Goal: Task Accomplishment & Management: Manage account settings

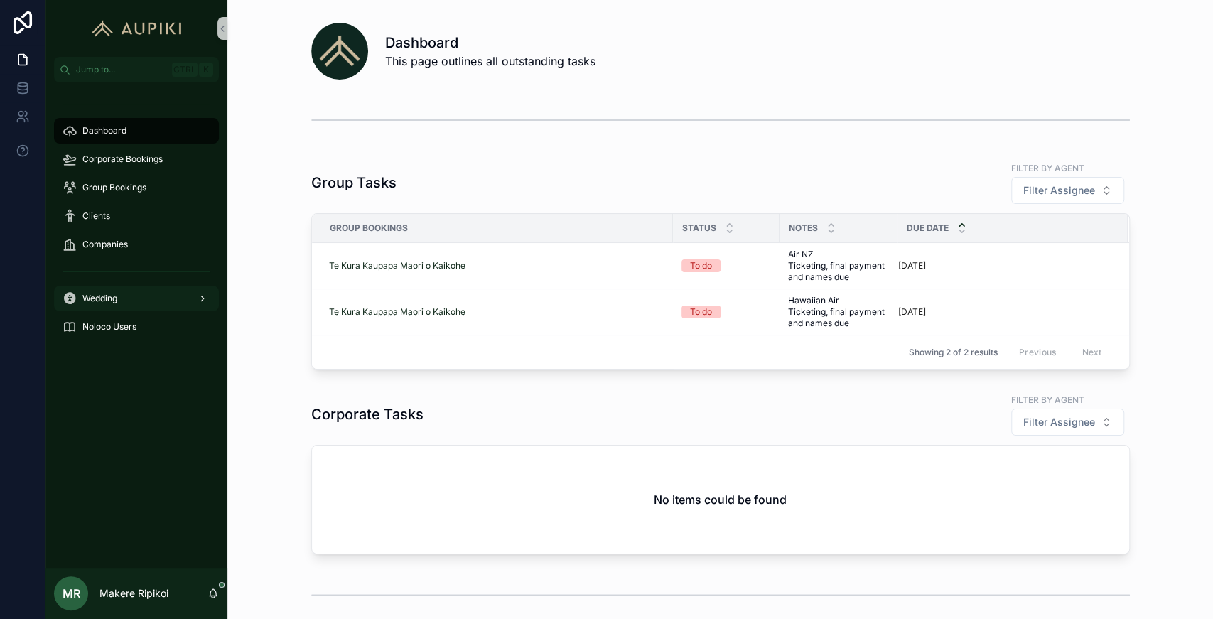
click at [107, 307] on div "Wedding" at bounding box center [137, 298] width 148 height 23
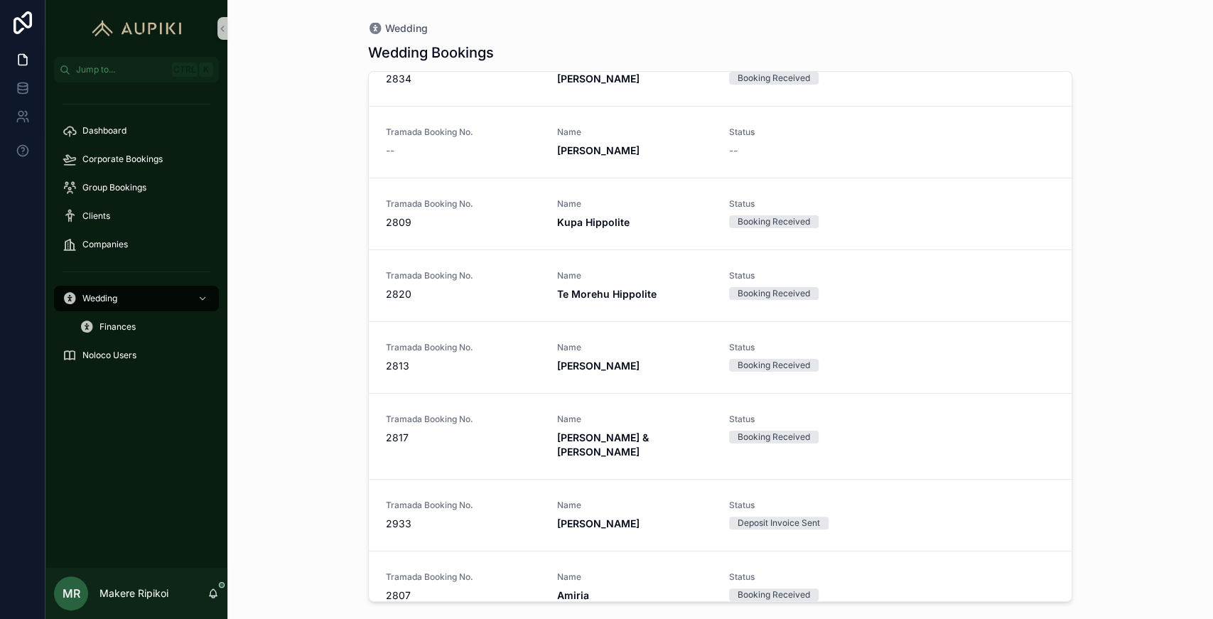
scroll to position [469, 0]
click at [475, 432] on span "2817" at bounding box center [463, 436] width 154 height 14
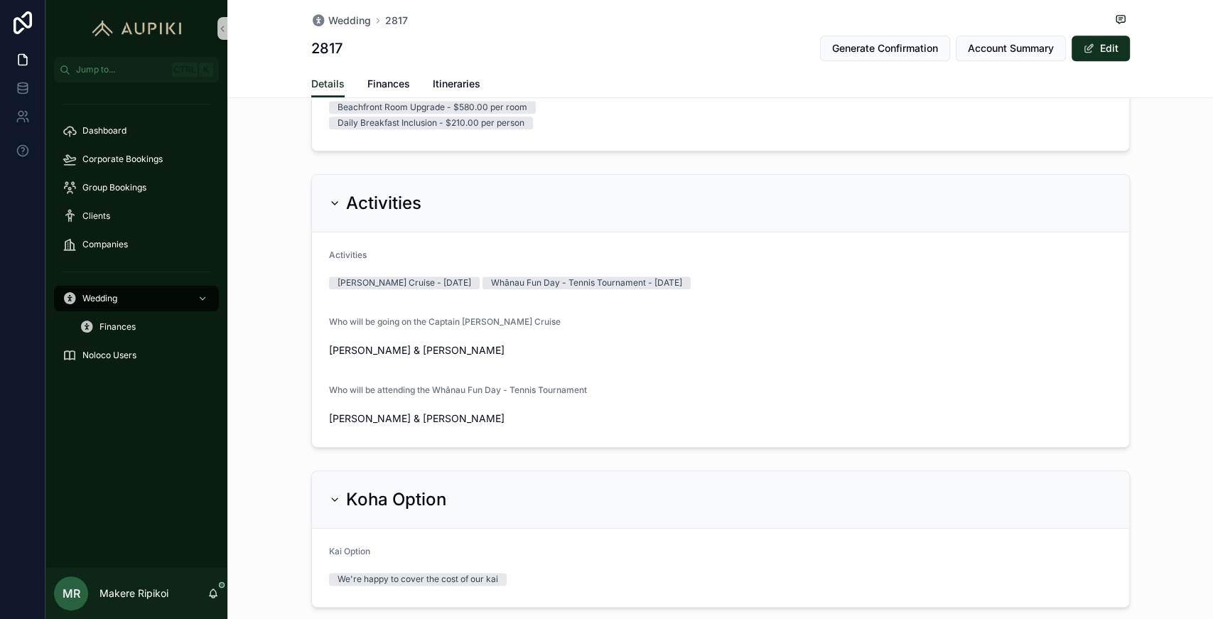
scroll to position [916, 0]
click at [605, 48] on span "Account Summary" at bounding box center [1011, 48] width 86 height 14
click at [370, 85] on span "Finances" at bounding box center [388, 84] width 43 height 14
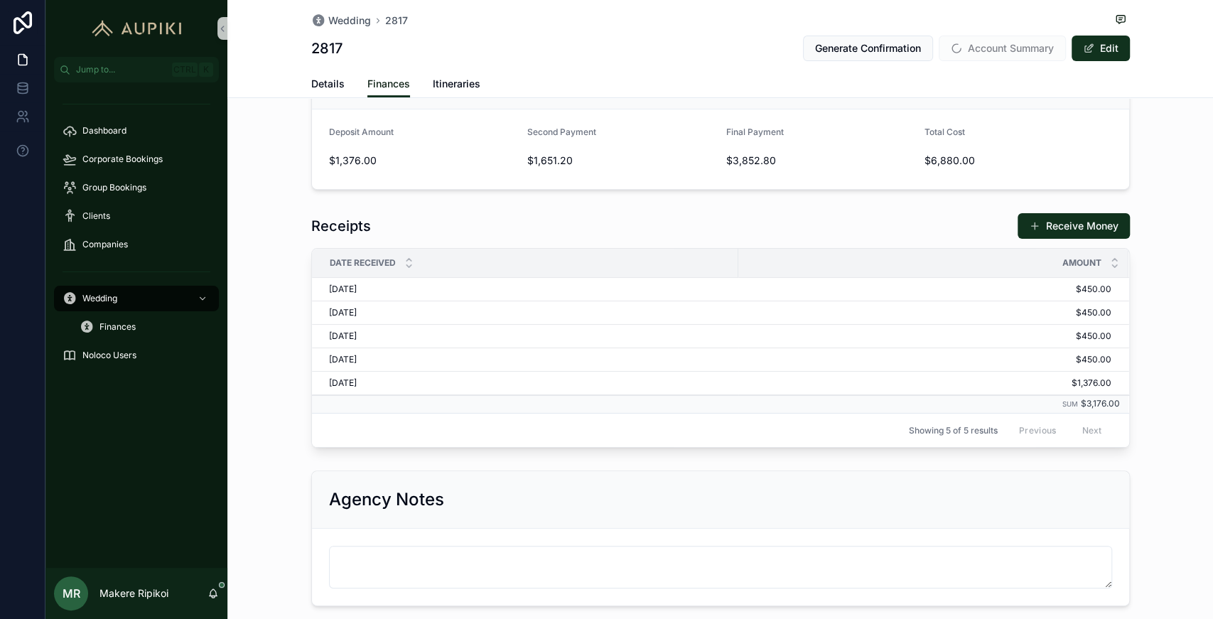
scroll to position [386, 0]
click at [605, 238] on button "Receive Money" at bounding box center [1074, 225] width 112 height 26
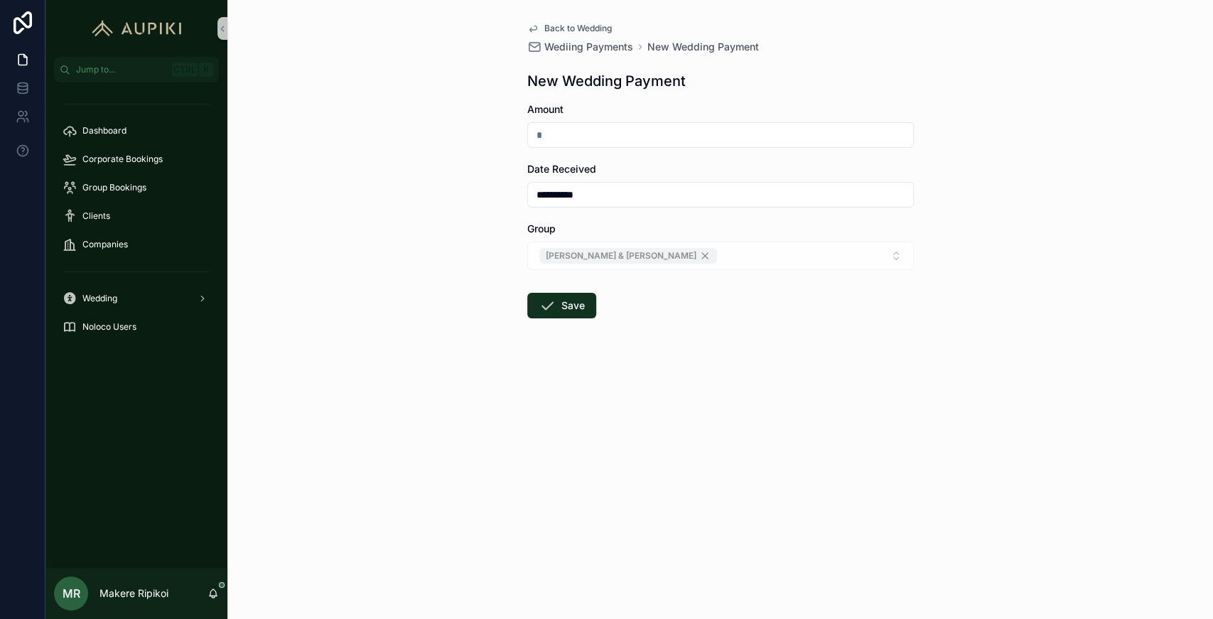
click at [605, 141] on input "scrollable content" at bounding box center [720, 135] width 385 height 20
type input "*******"
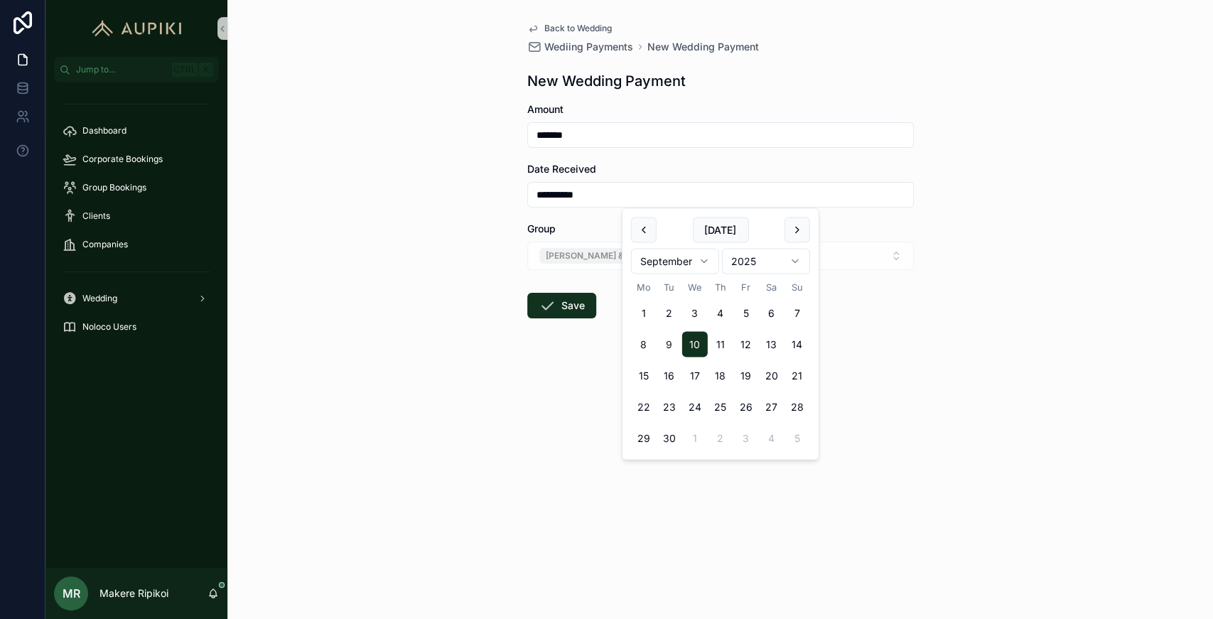
click at [546, 193] on input "**********" at bounding box center [720, 195] width 385 height 20
type input "*********"
click at [556, 307] on button "Save" at bounding box center [561, 306] width 69 height 26
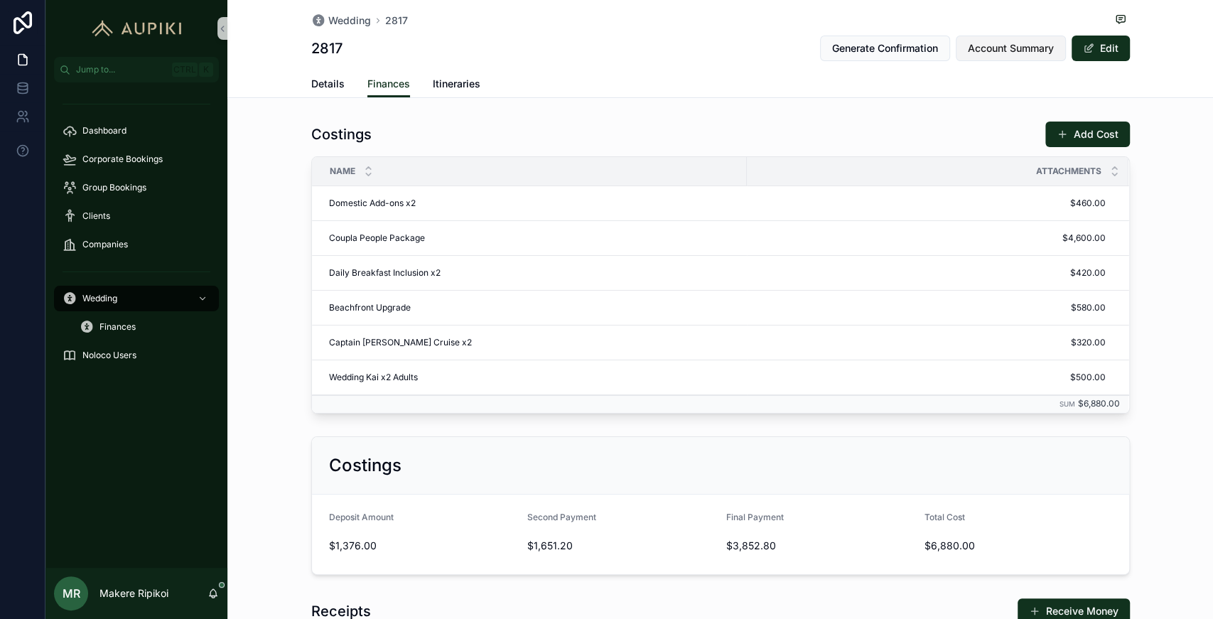
click at [605, 41] on button "Account Summary" at bounding box center [1011, 49] width 110 height 26
click at [434, 88] on span "Itineraries" at bounding box center [457, 84] width 48 height 14
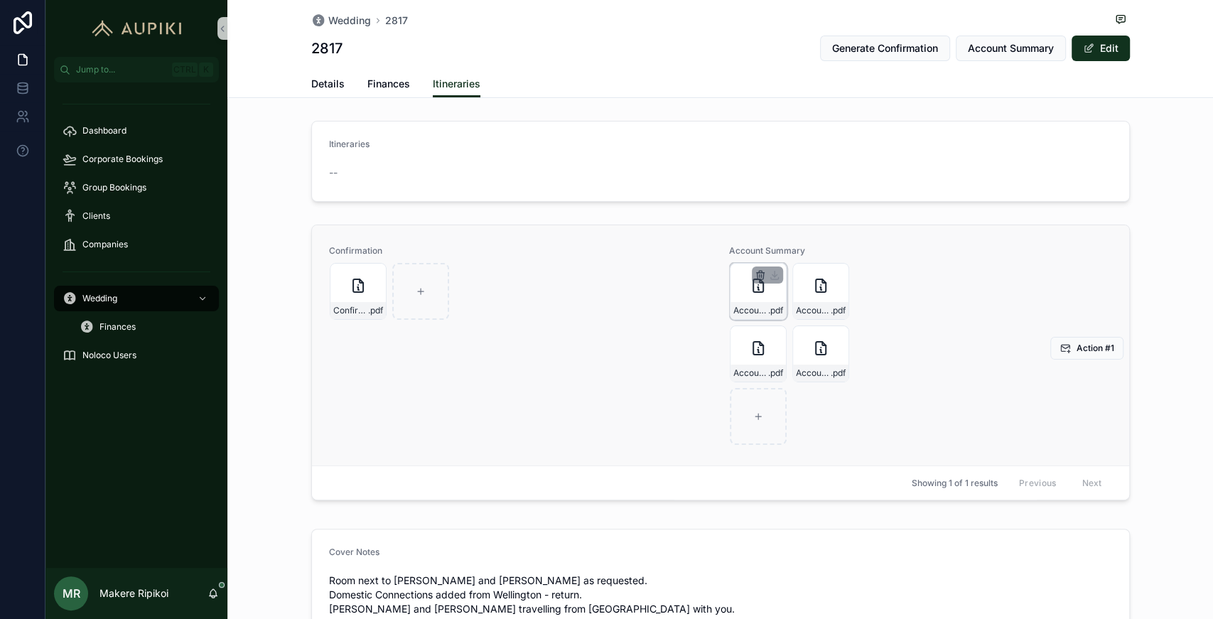
click at [605, 279] on icon "scrollable content" at bounding box center [760, 274] width 11 height 11
drag, startPoint x: 780, startPoint y: 250, endPoint x: 807, endPoint y: 180, distance: 75.4
click at [605, 180] on div "--" at bounding box center [720, 172] width 783 height 23
click at [605, 266] on div "scrollable content" at bounding box center [767, 274] width 31 height 17
click at [605, 302] on div "Account-Summary---B2817 .pdf" at bounding box center [758, 310] width 55 height 17
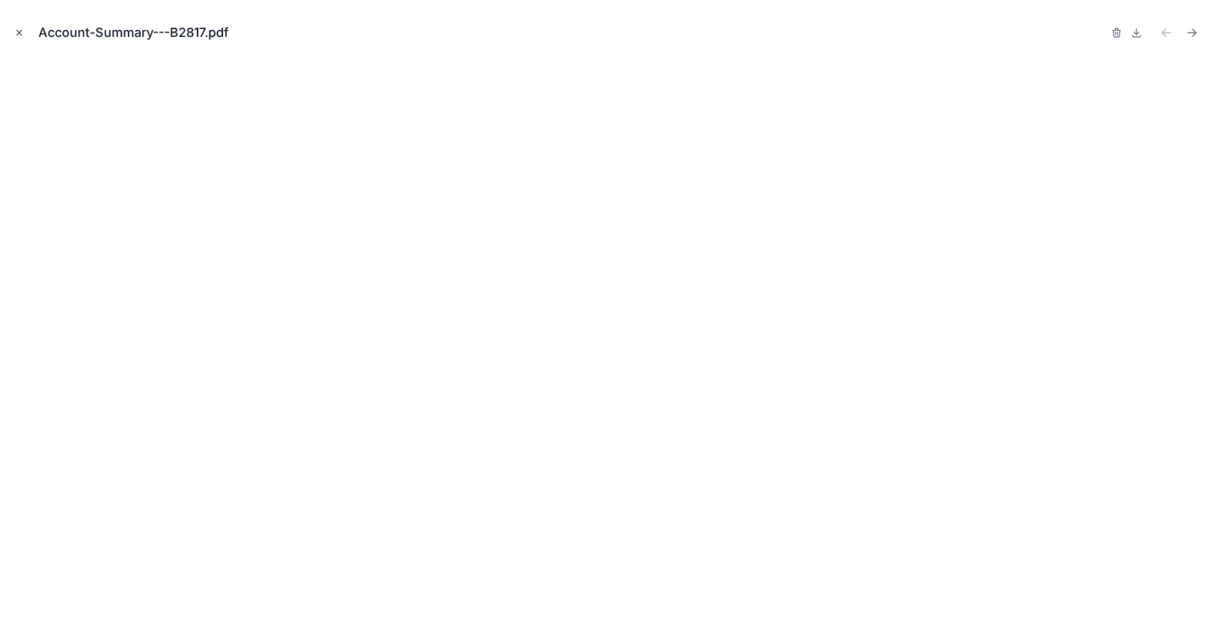
click at [23, 28] on icon "Close modal" at bounding box center [19, 33] width 10 height 10
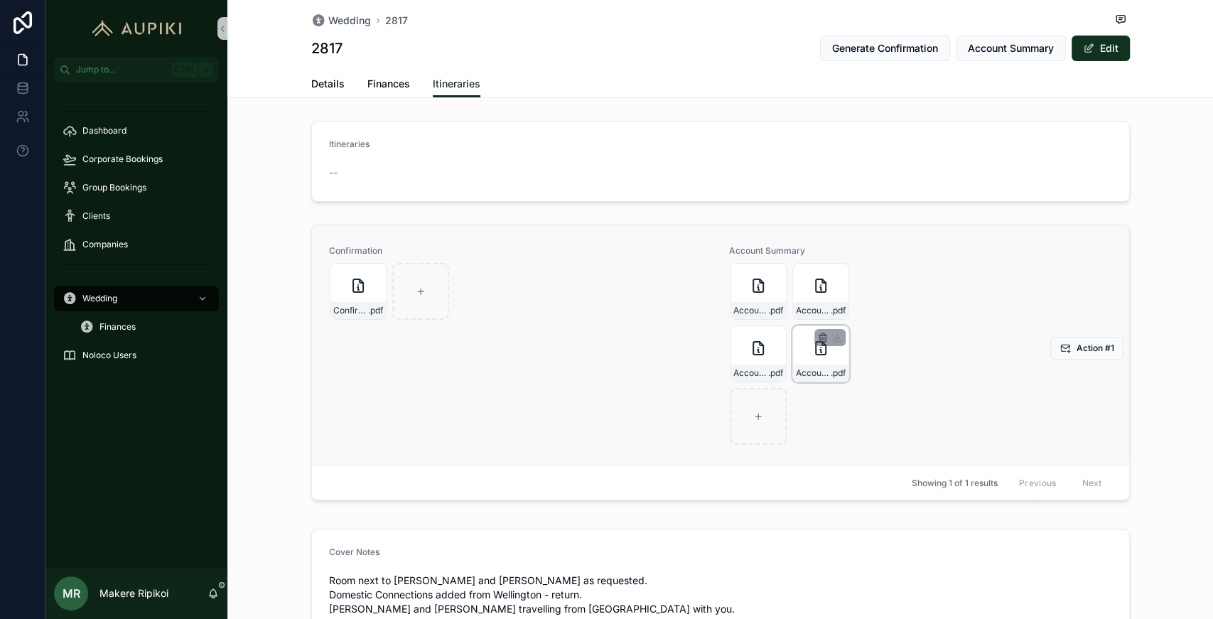
click at [605, 339] on icon "scrollable content" at bounding box center [822, 337] width 11 height 11
click at [605, 313] on icon "scrollable content" at bounding box center [846, 312] width 0 height 3
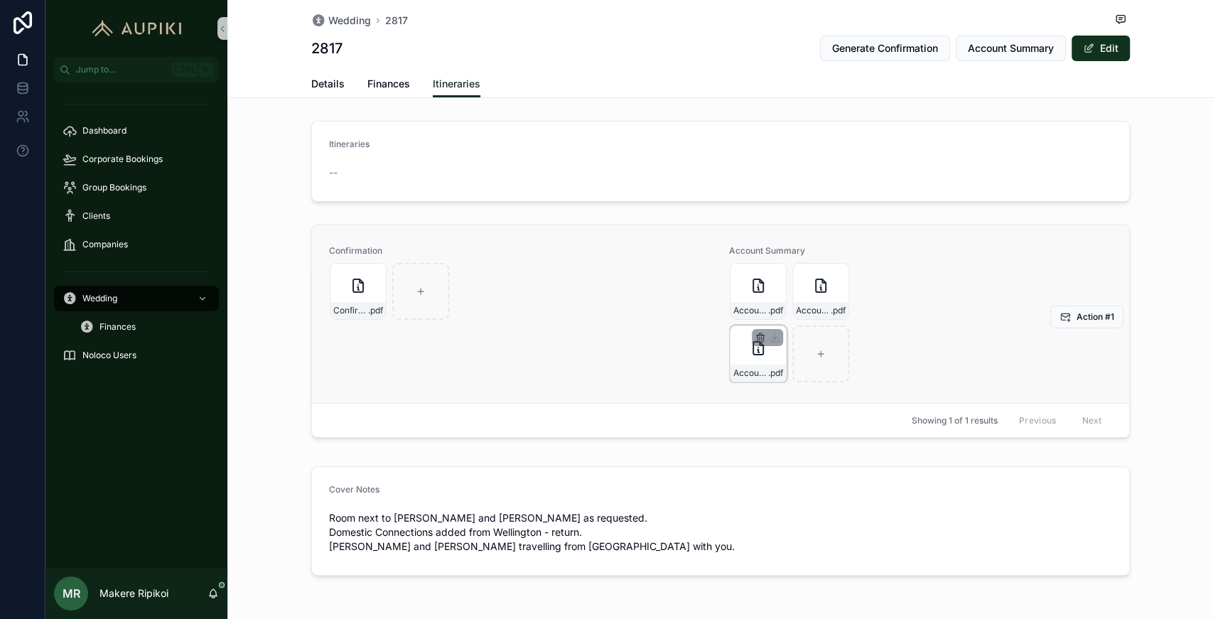
click at [605, 335] on icon "scrollable content" at bounding box center [760, 338] width 6 height 6
click at [605, 312] on icon "scrollable content" at bounding box center [783, 312] width 6 height 6
click at [605, 272] on icon "scrollable content" at bounding box center [760, 274] width 11 height 11
click at [0, 0] on icon "scrollable content" at bounding box center [0, 0] width 0 height 0
click at [605, 273] on icon "scrollable content" at bounding box center [760, 274] width 11 height 11
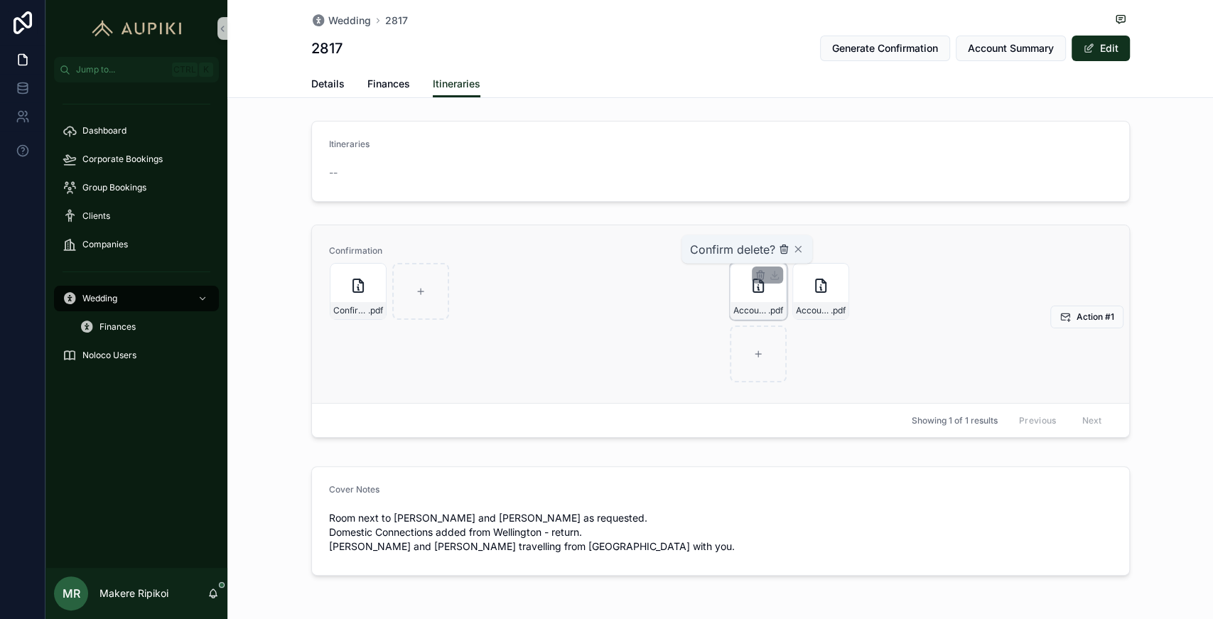
click at [605, 252] on icon "scrollable content" at bounding box center [783, 249] width 11 height 11
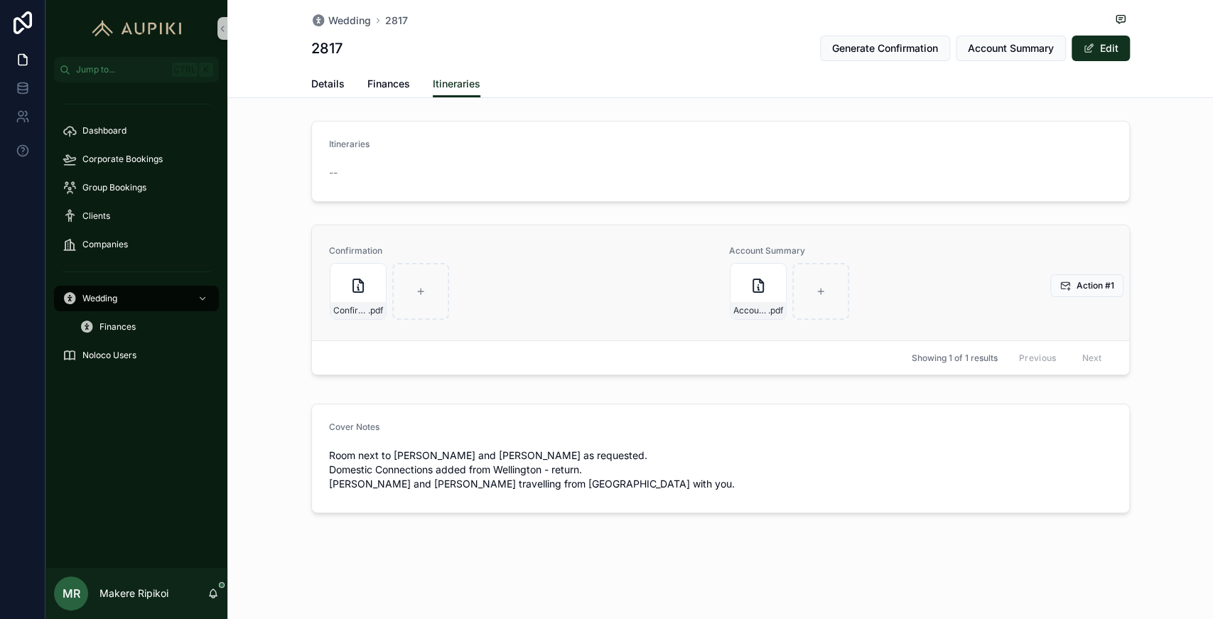
drag, startPoint x: 785, startPoint y: 252, endPoint x: 639, endPoint y: 274, distance: 147.4
click at [605, 274] on div "Confirmation---B2817 .pdf" at bounding box center [521, 291] width 382 height 57
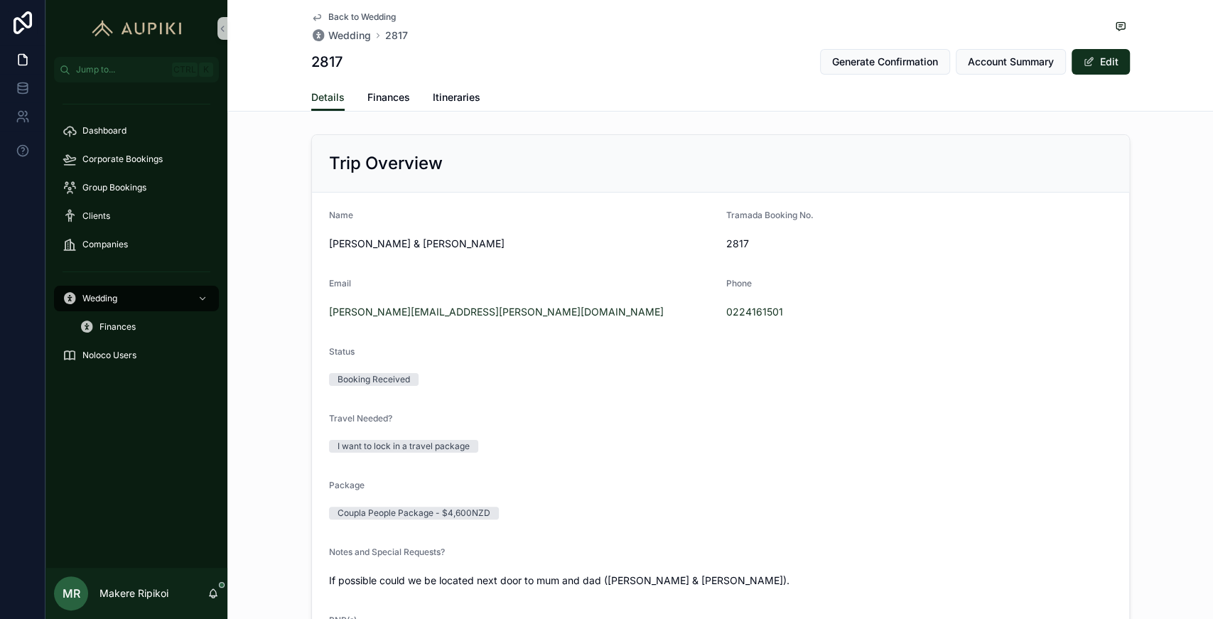
click at [348, 21] on span "Back to Wedding" at bounding box center [362, 16] width 68 height 11
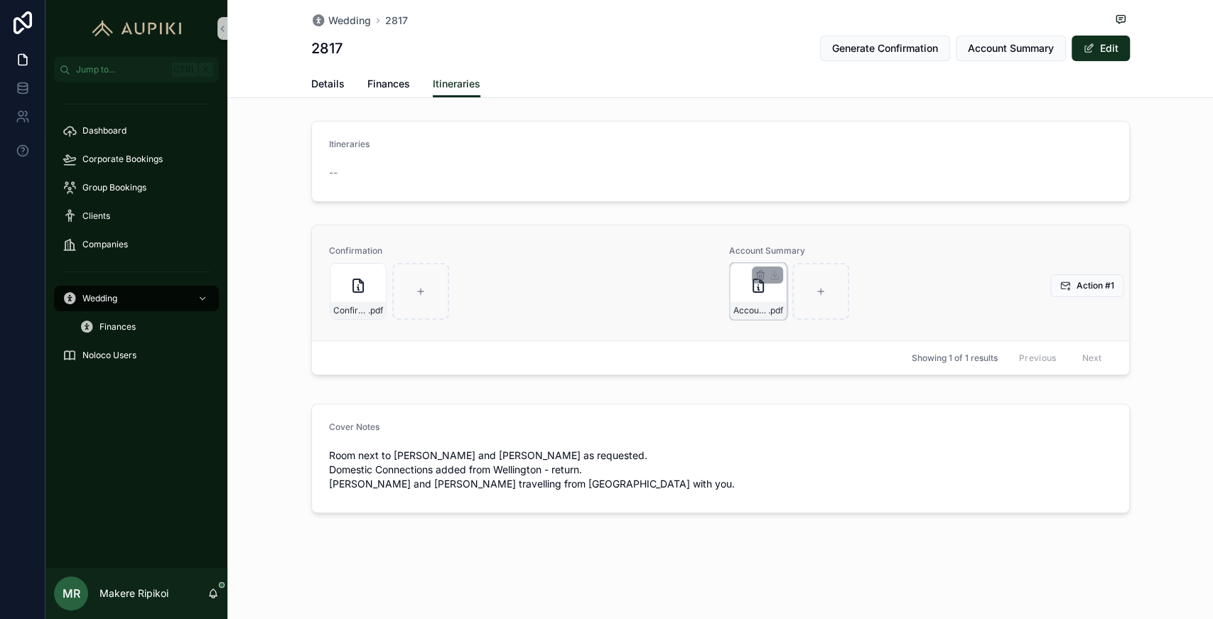
click at [605, 296] on div "Account-Summary---B2817 .pdf" at bounding box center [758, 291] width 57 height 57
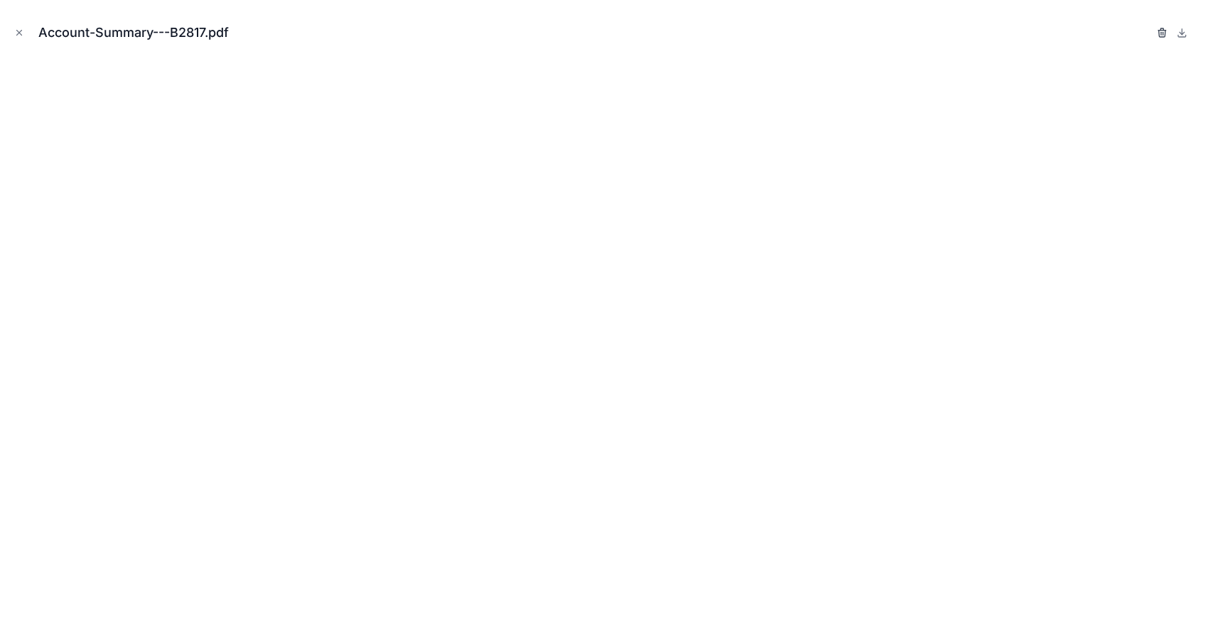
click at [605, 28] on icon "button" at bounding box center [1161, 29] width 3 height 2
click at [605, 34] on icon "button" at bounding box center [1147, 32] width 11 height 11
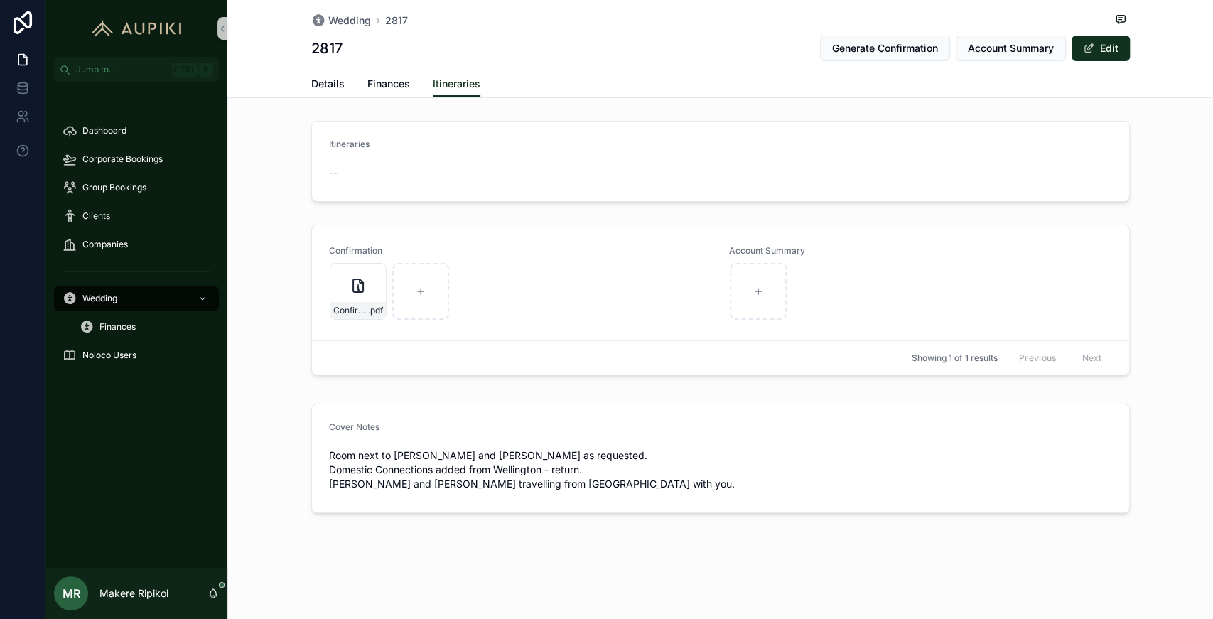
click at [605, 32] on div "Wedding 2817 2817 Generate Confirmation Account Summary Edit" at bounding box center [720, 35] width 819 height 70
click at [605, 48] on span "Generate Confirmation" at bounding box center [885, 48] width 106 height 14
click at [350, 297] on div "Confirmation---B2817 .pdf" at bounding box center [358, 291] width 57 height 57
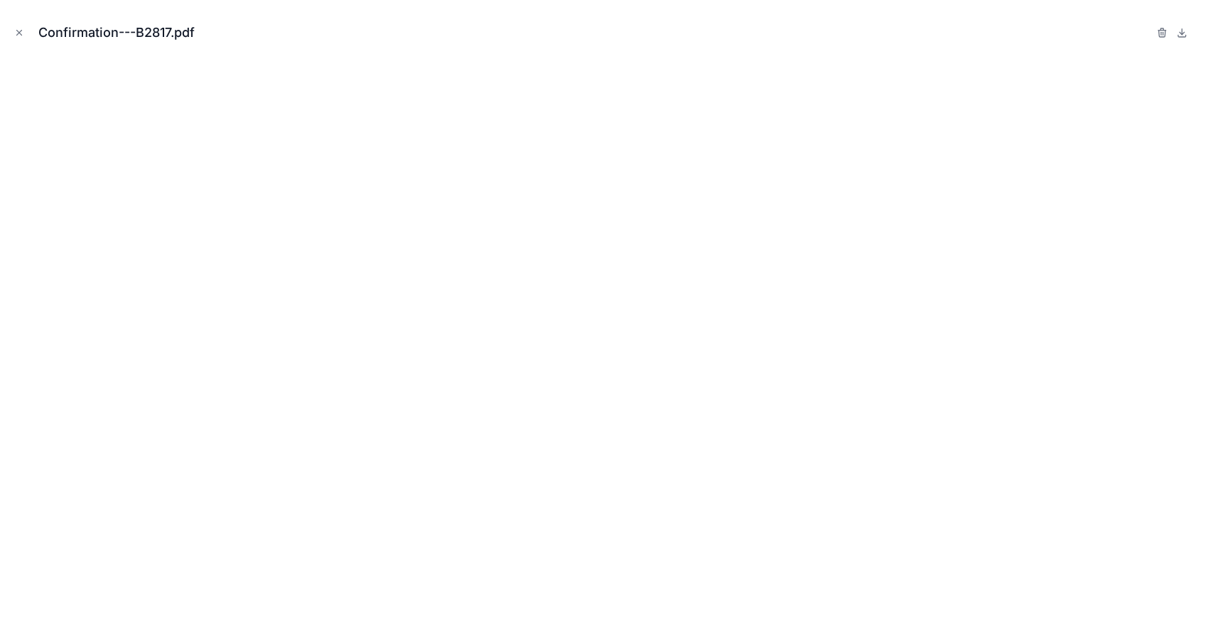
click at [26, 36] on button "Close modal" at bounding box center [19, 33] width 16 height 16
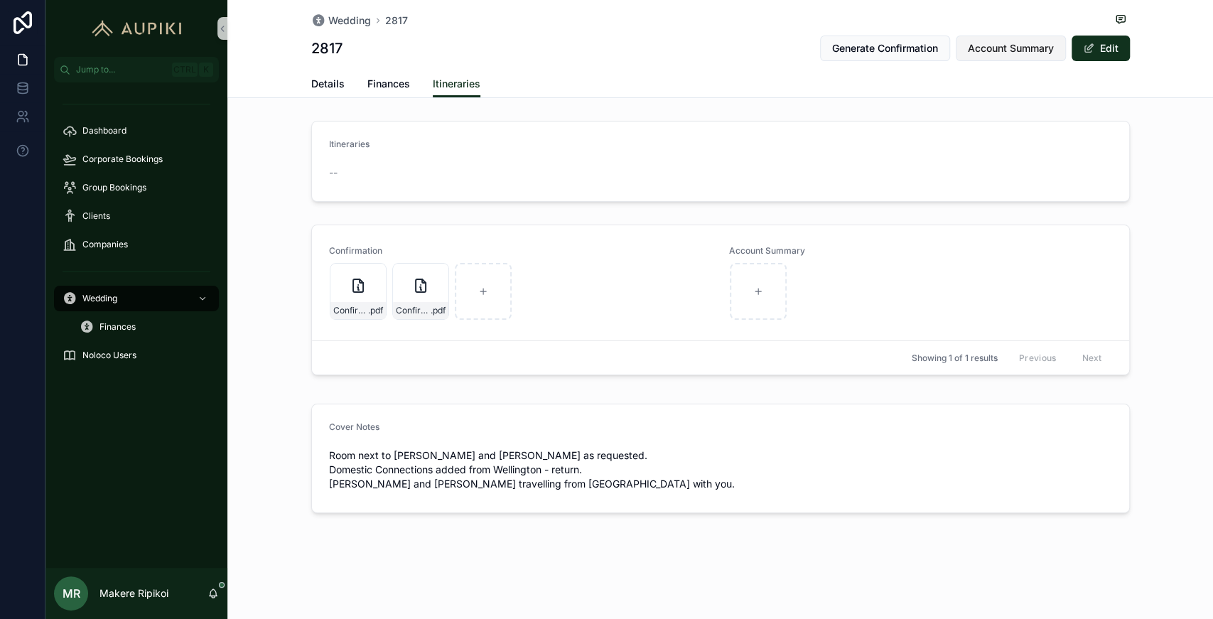
click at [605, 45] on span "Account Summary" at bounding box center [1011, 48] width 86 height 14
click at [96, 163] on span "Corporate Bookings" at bounding box center [122, 159] width 80 height 11
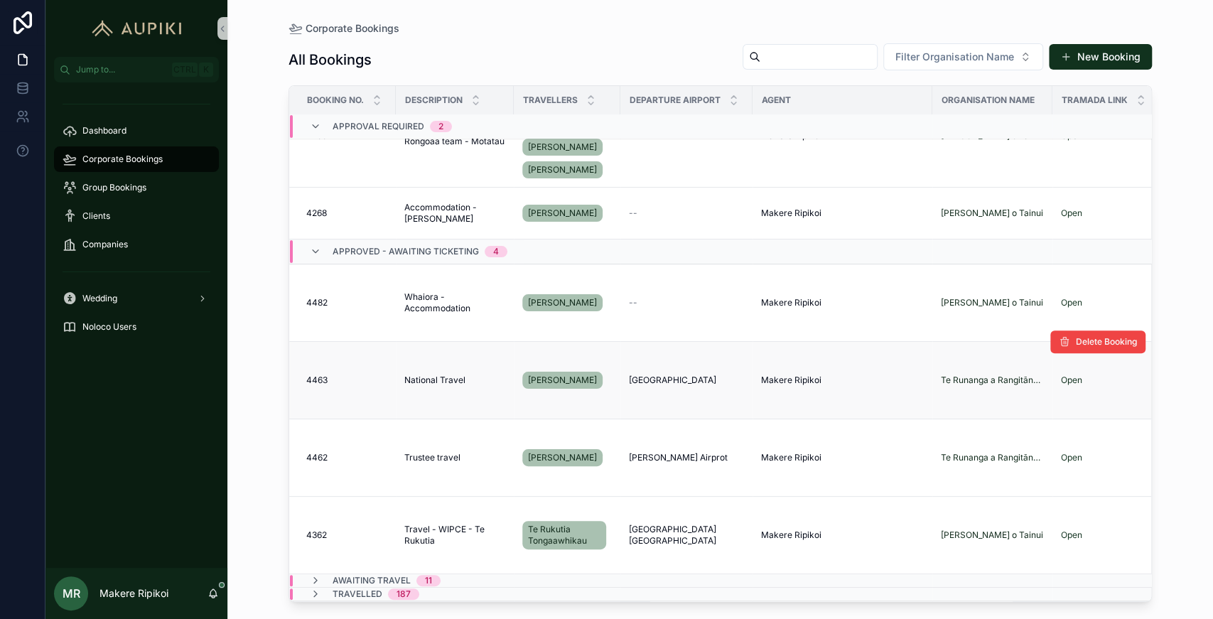
scroll to position [266, 0]
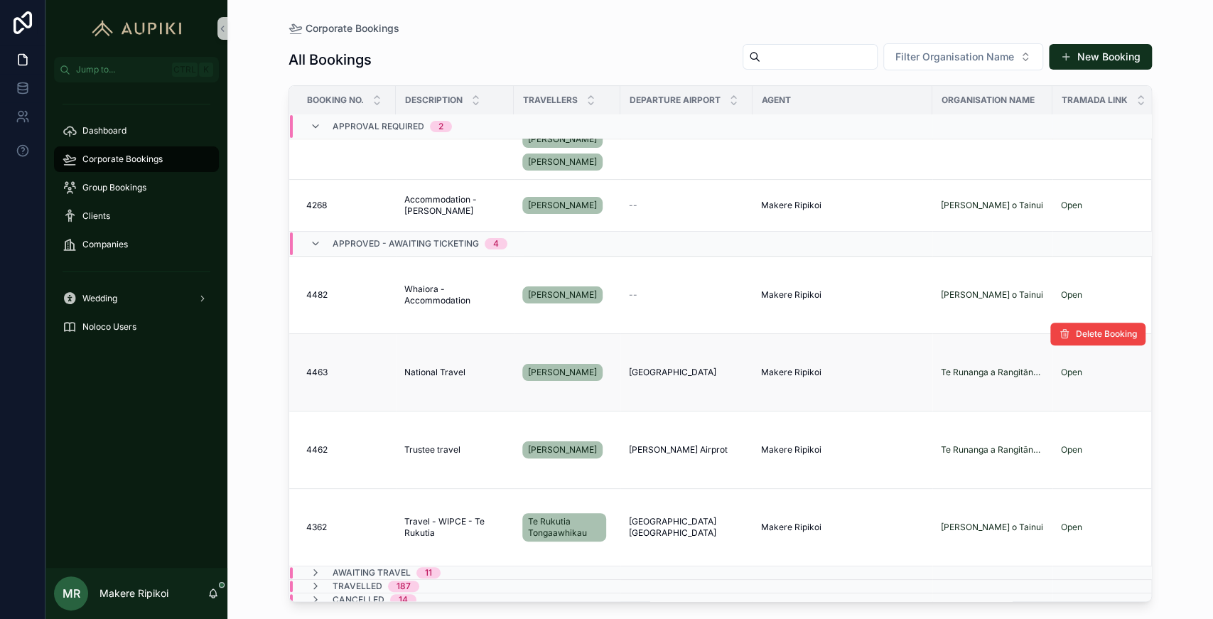
click at [445, 367] on span "National Travel" at bounding box center [434, 372] width 61 height 11
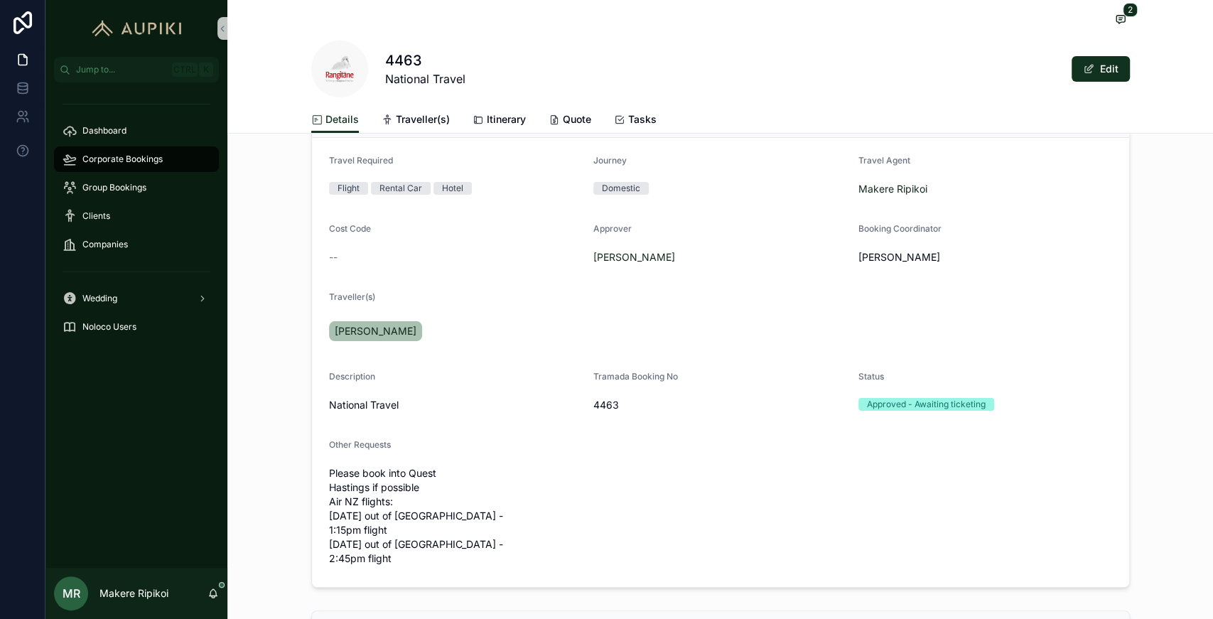
scroll to position [237, 0]
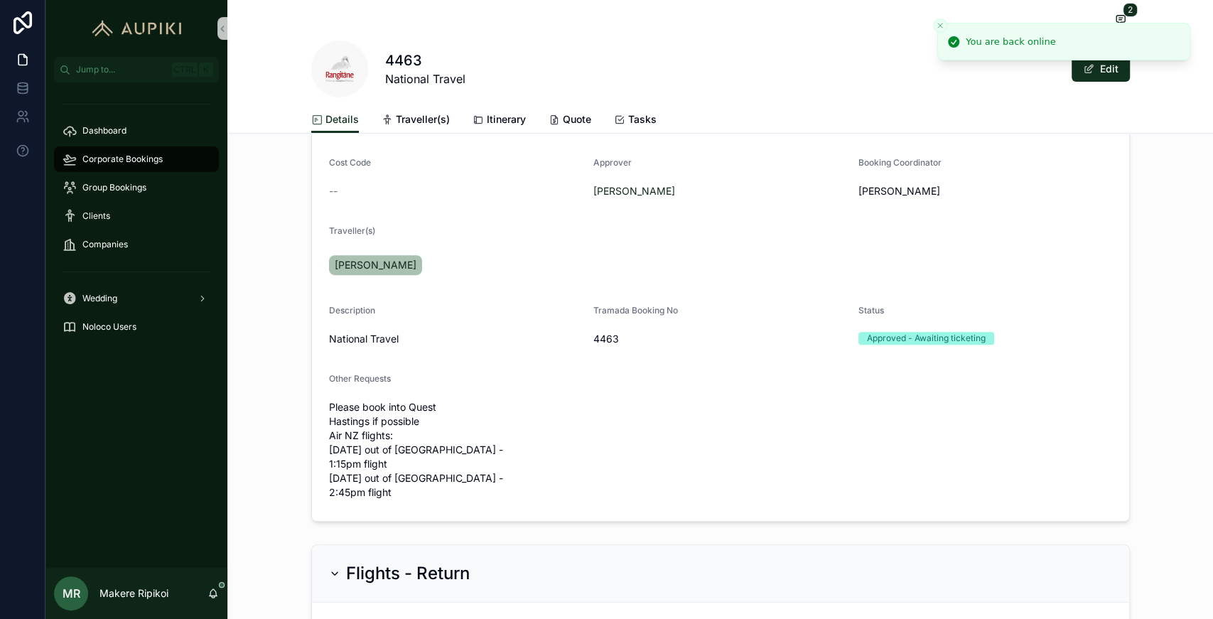
click at [605, 26] on line "Close toast" at bounding box center [940, 25] width 4 height 4
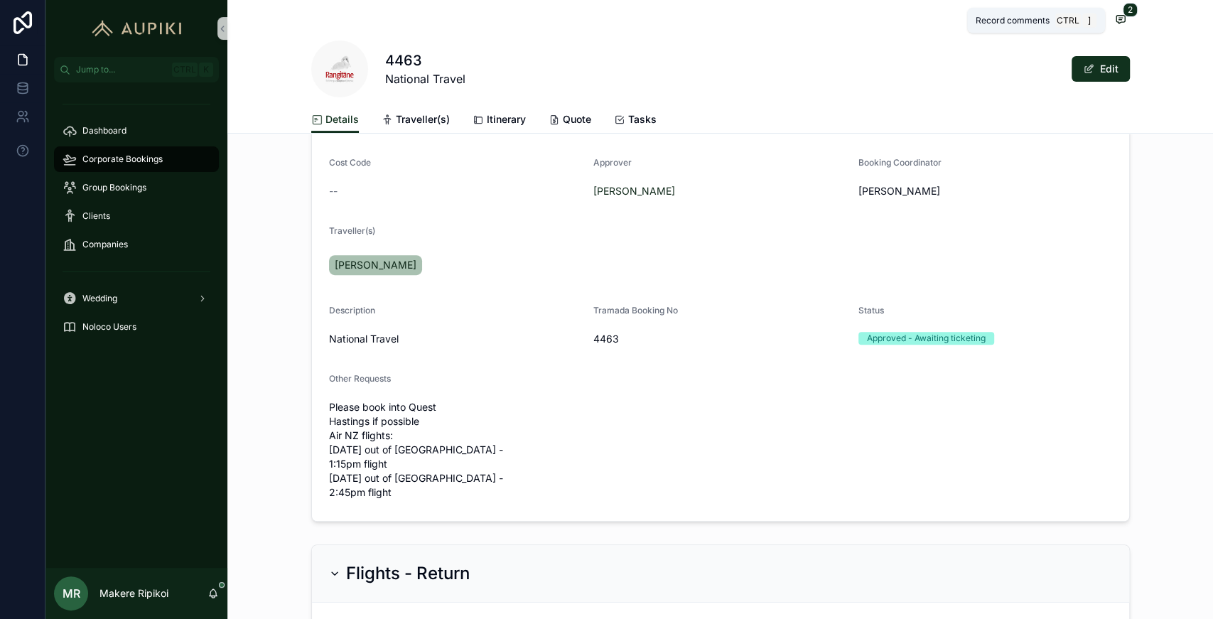
click at [605, 14] on icon "scrollable content" at bounding box center [1120, 19] width 11 height 11
